Goal: Use online tool/utility: Utilize a website feature to perform a specific function

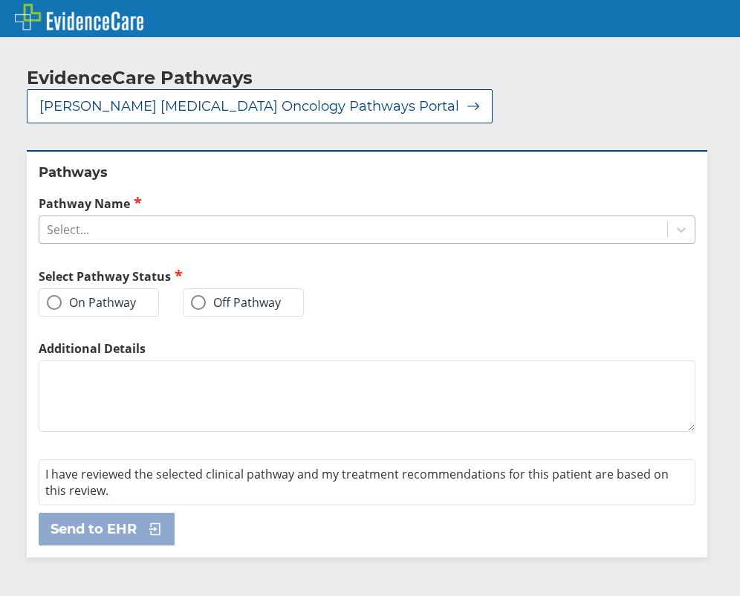
click at [125, 217] on div "Select..." at bounding box center [353, 229] width 628 height 25
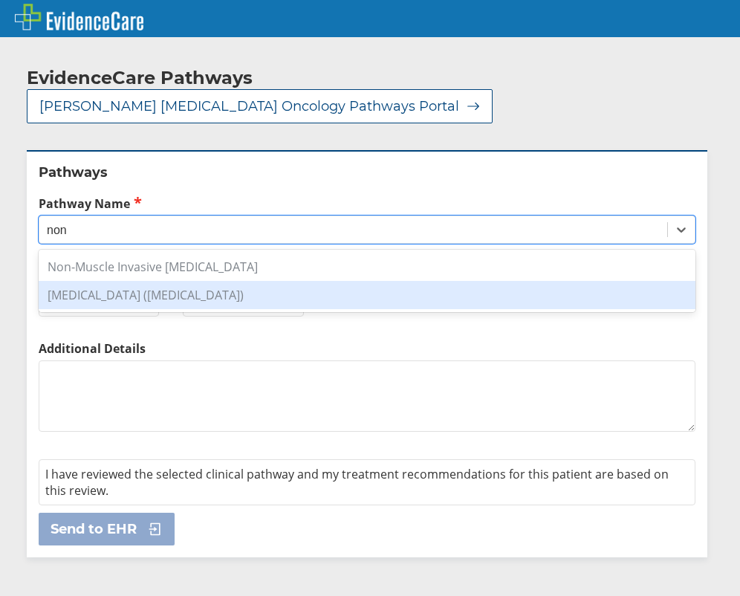
click at [204, 281] on div "[MEDICAL_DATA] ([MEDICAL_DATA])" at bounding box center [367, 295] width 657 height 28
type input "non"
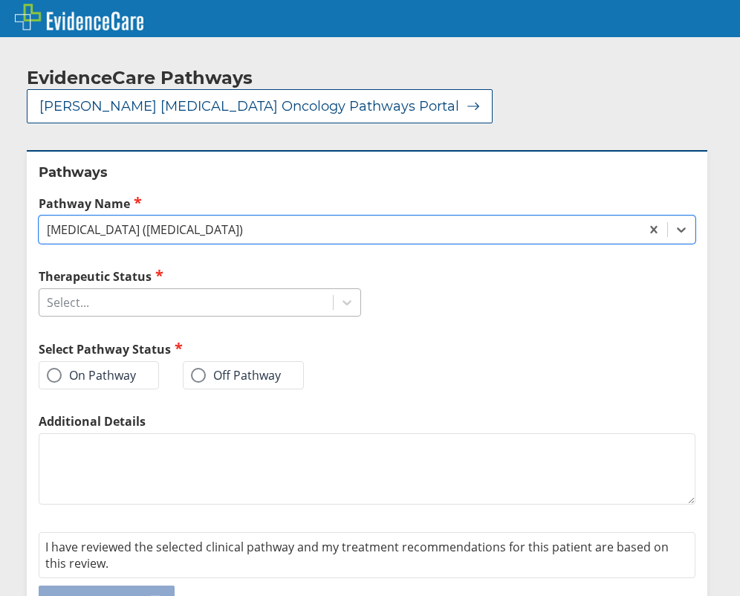
click at [233, 292] on div "Select..." at bounding box center [185, 302] width 293 height 25
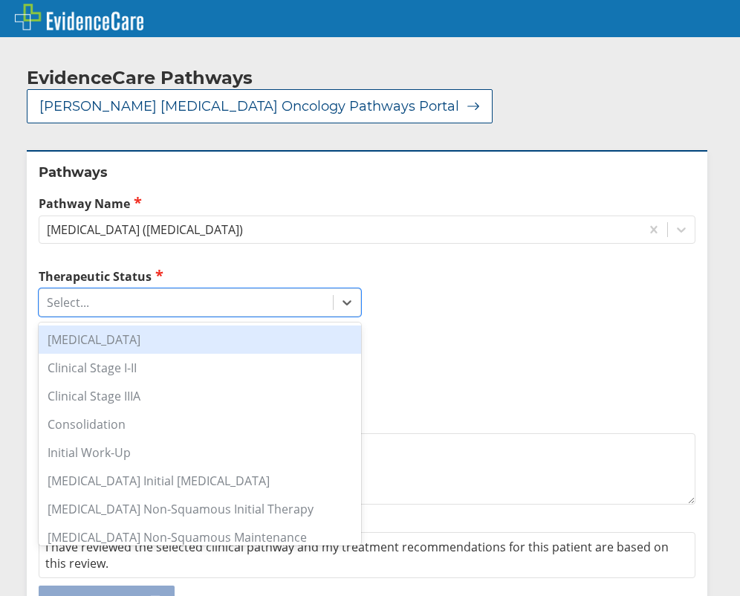
click at [235, 325] on div "[MEDICAL_DATA]" at bounding box center [200, 339] width 322 height 28
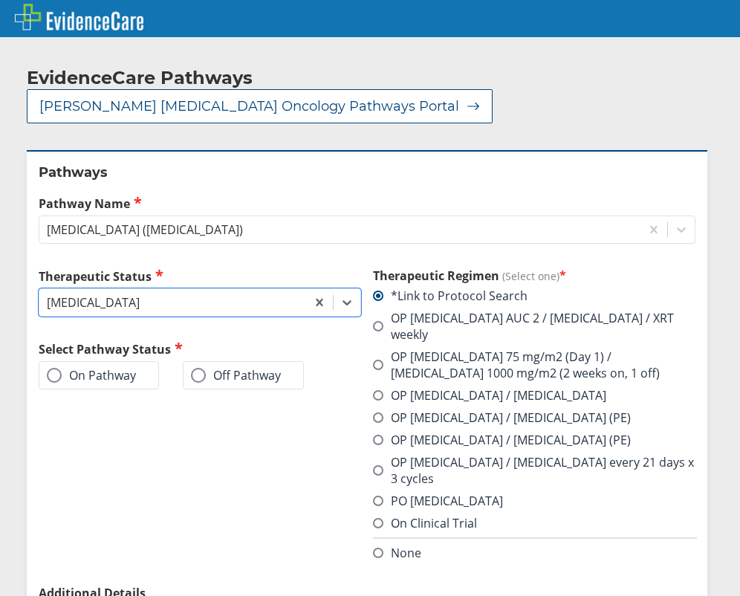
click at [127, 368] on label "On Pathway" at bounding box center [91, 375] width 89 height 15
click at [0, 0] on input "On Pathway" at bounding box center [0, 0] width 0 height 0
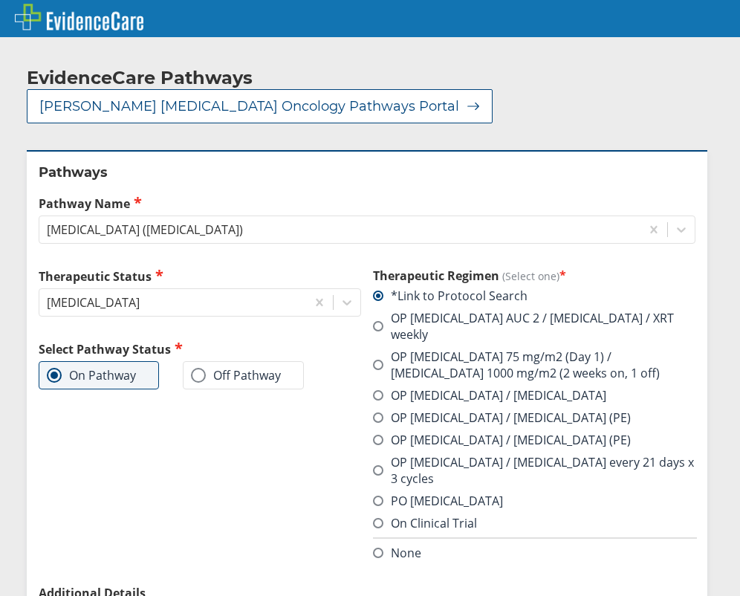
click at [446, 310] on label "OP [MEDICAL_DATA] AUC 2 / [MEDICAL_DATA] / XRT weekly" at bounding box center [534, 326] width 322 height 33
click at [0, 0] on input "OP [MEDICAL_DATA] AUC 2 / [MEDICAL_DATA] / XRT weekly" at bounding box center [0, 0] width 0 height 0
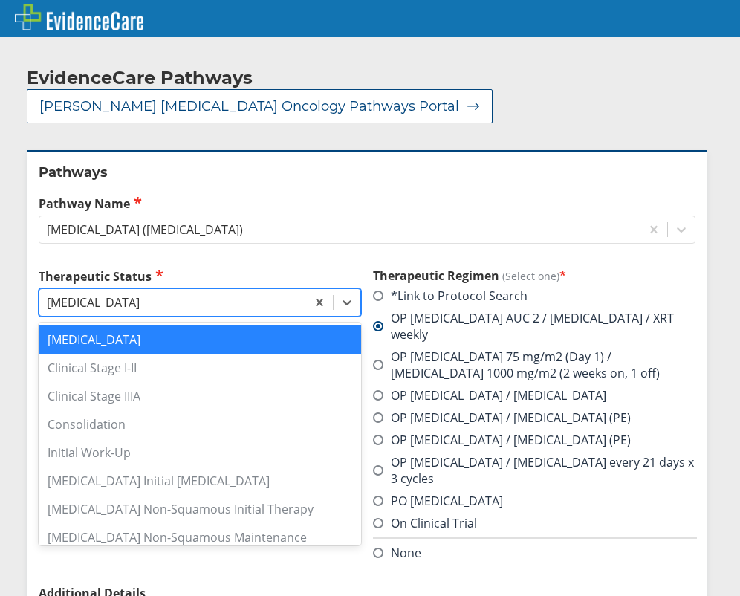
click at [212, 290] on div "[MEDICAL_DATA]" at bounding box center [172, 302] width 267 height 25
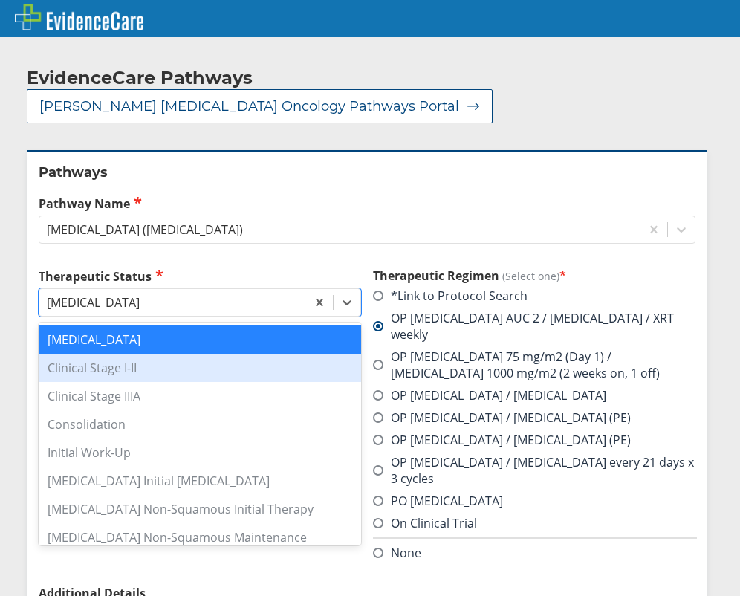
click at [183, 354] on div "Clinical Stage I-II" at bounding box center [200, 368] width 322 height 28
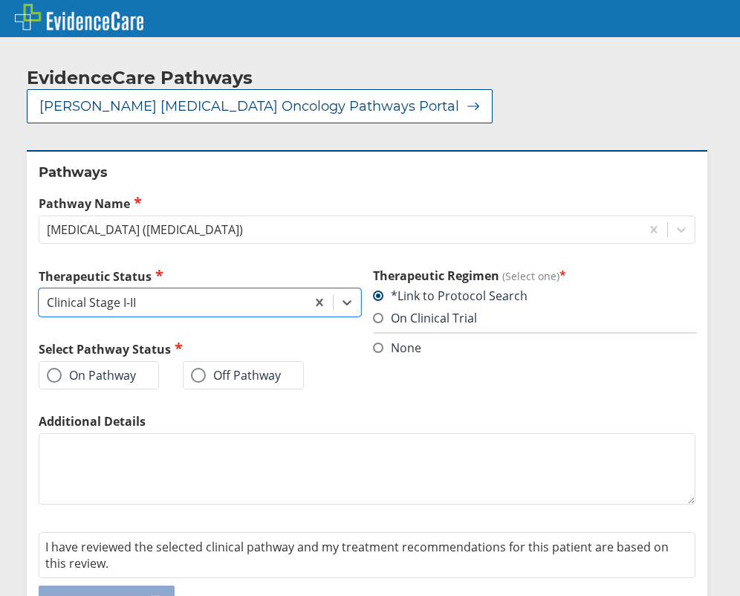
click at [65, 368] on label "On Pathway" at bounding box center [91, 375] width 89 height 15
click at [0, 0] on input "On Pathway" at bounding box center [0, 0] width 0 height 0
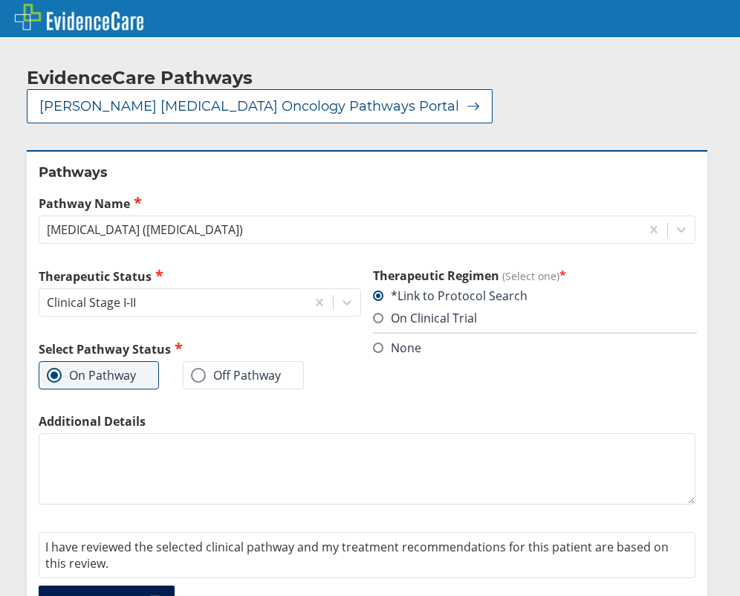
click at [105, 593] on span "Send to EHR" at bounding box center [94, 602] width 86 height 18
